Goal: Find specific page/section: Find specific page/section

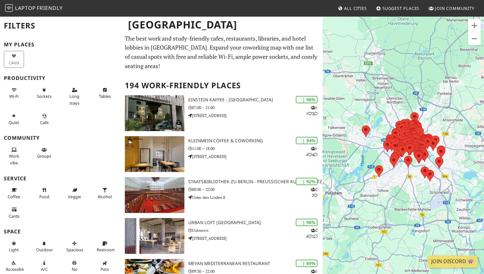
click at [28, 25] on h2 "Filters" at bounding box center [60, 26] width 113 height 20
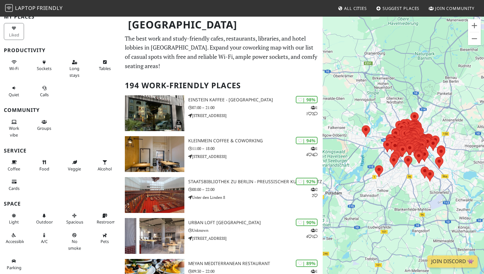
scroll to position [27, 0]
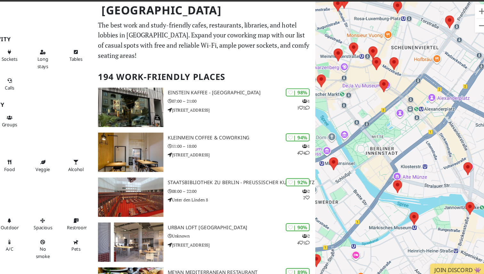
drag, startPoint x: 421, startPoint y: 144, endPoint x: 391, endPoint y: 122, distance: 37.1
click at [391, 122] on div at bounding box center [403, 153] width 161 height 274
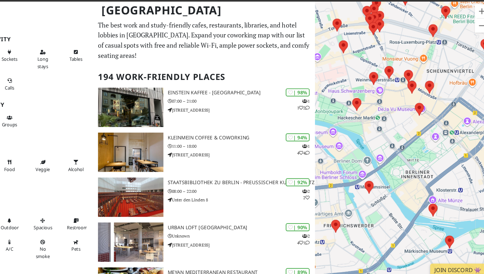
drag, startPoint x: 387, startPoint y: 137, endPoint x: 420, endPoint y: 158, distance: 39.1
click at [420, 159] on div at bounding box center [403, 153] width 161 height 274
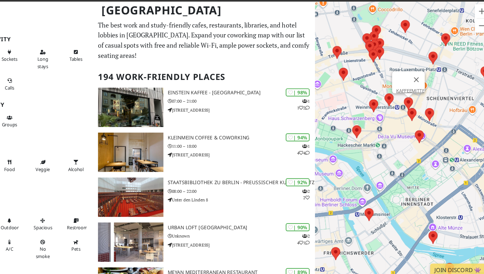
click at [403, 104] on area at bounding box center [403, 104] width 0 height 0
click at [413, 134] on area at bounding box center [413, 134] width 0 height 0
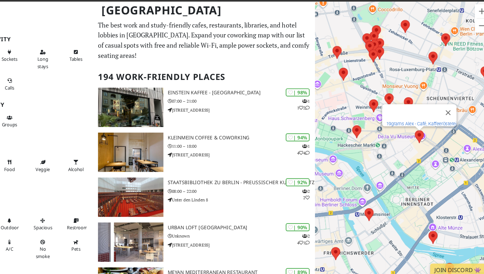
click at [412, 126] on link "19grams Alex - Café, Kaffeerösterei" at bounding box center [419, 128] width 64 height 5
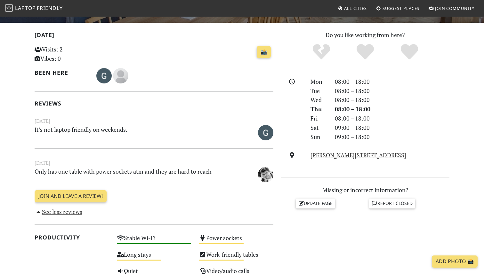
scroll to position [146, 0]
